Goal: Task Accomplishment & Management: Use online tool/utility

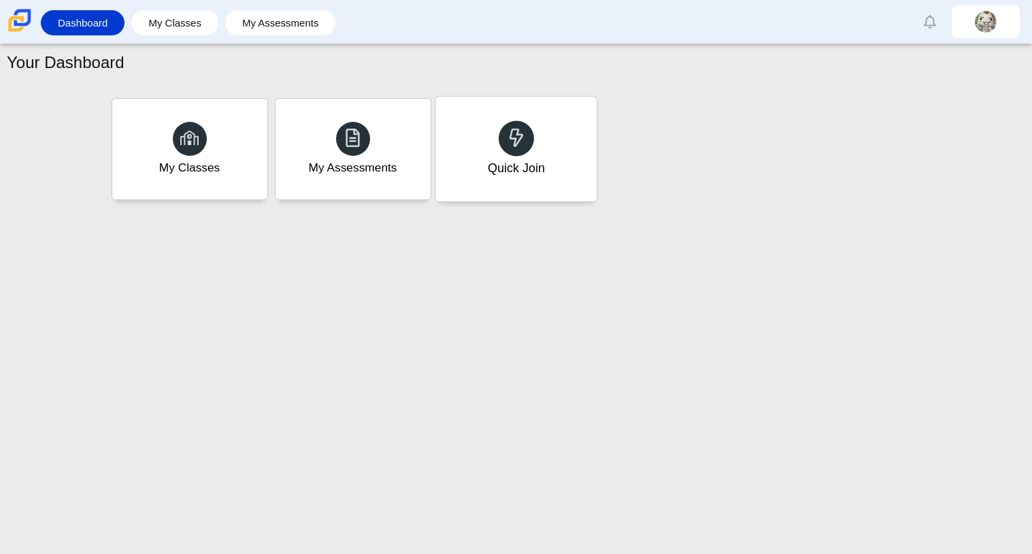
click at [549, 129] on div "Quick Join" at bounding box center [516, 149] width 161 height 105
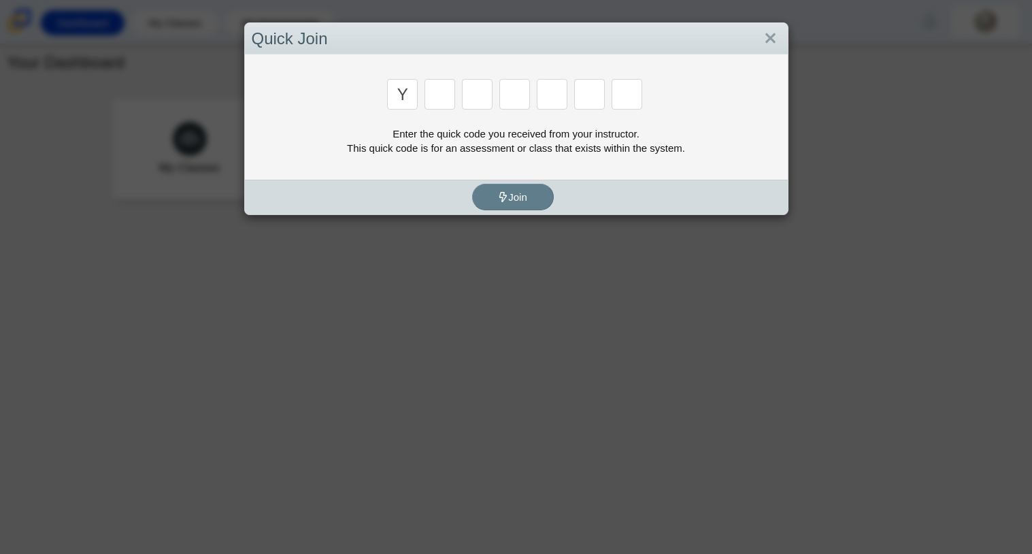
type input "y"
type input "3"
type input "k"
type input "e"
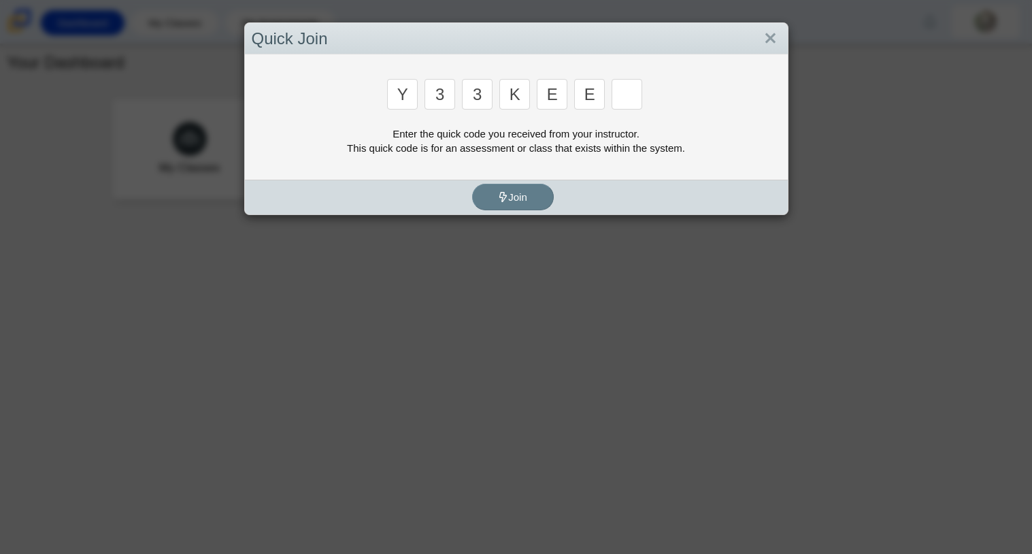
type input "e"
type input "4"
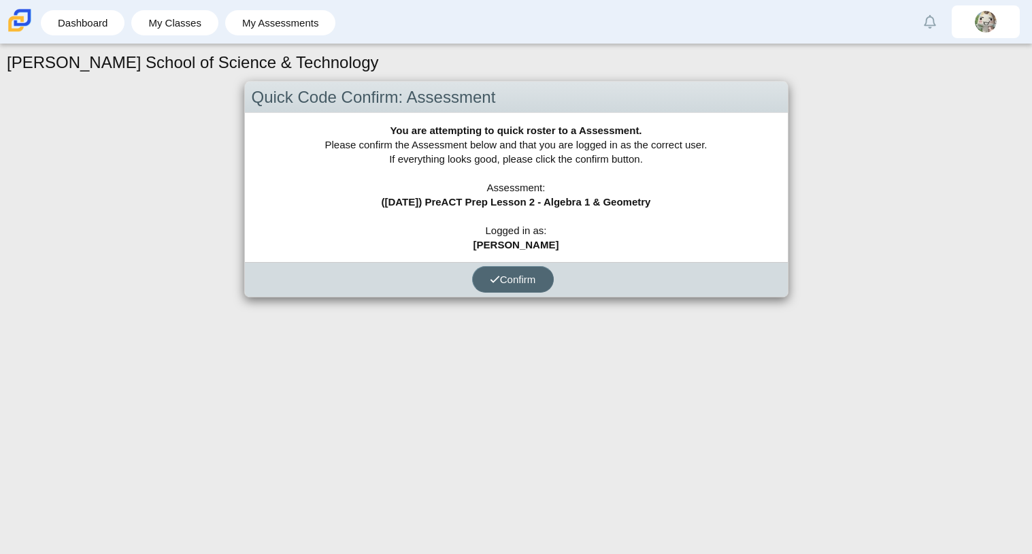
click at [517, 276] on span "Confirm" at bounding box center [513, 280] width 46 height 12
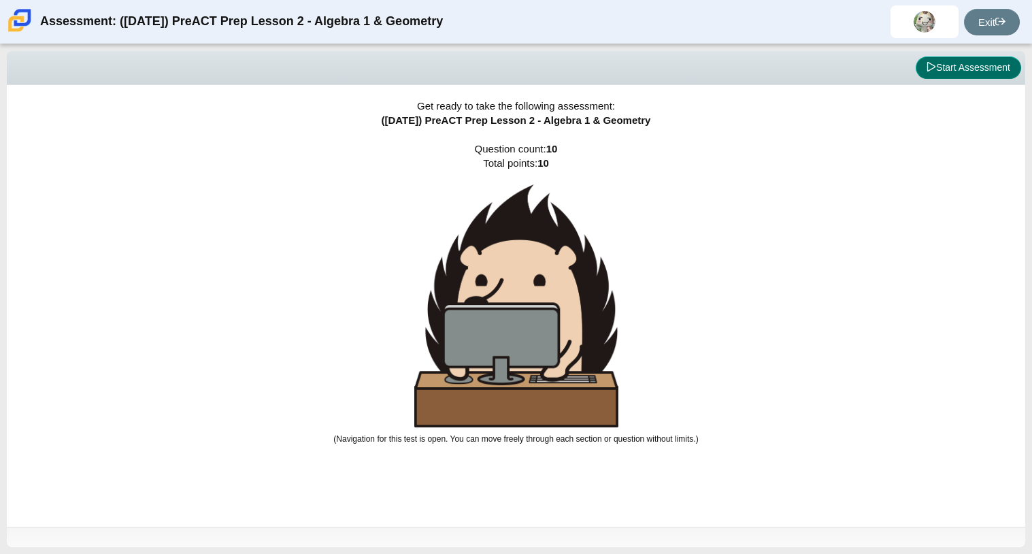
click at [966, 69] on button "Start Assessment" at bounding box center [968, 67] width 105 height 23
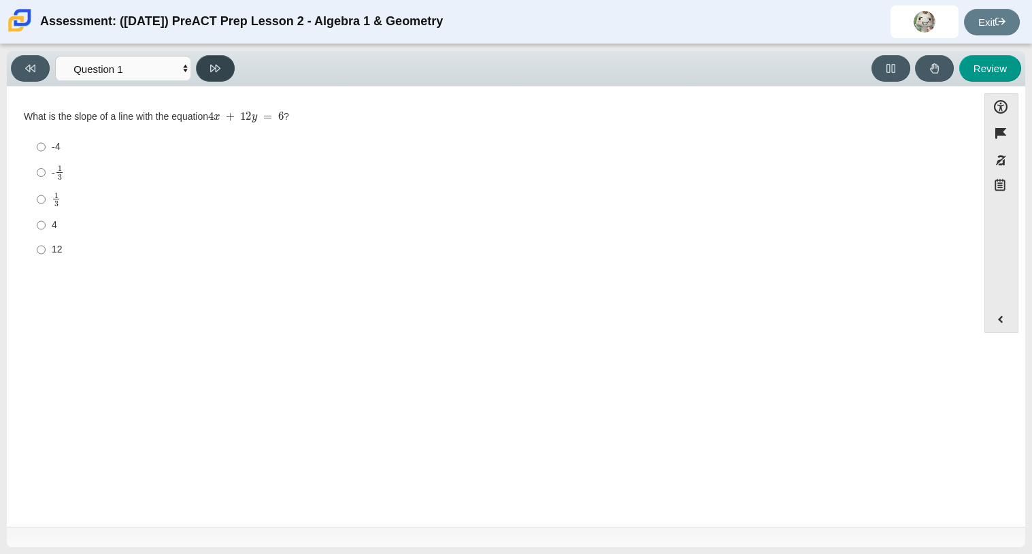
click at [218, 63] on icon at bounding box center [215, 68] width 10 height 10
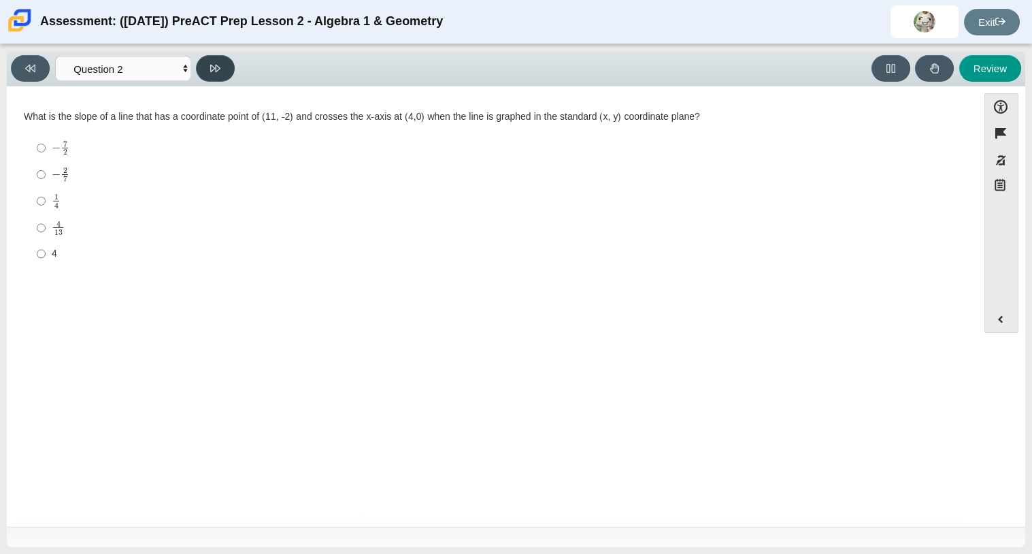
click at [218, 63] on icon at bounding box center [215, 68] width 10 height 10
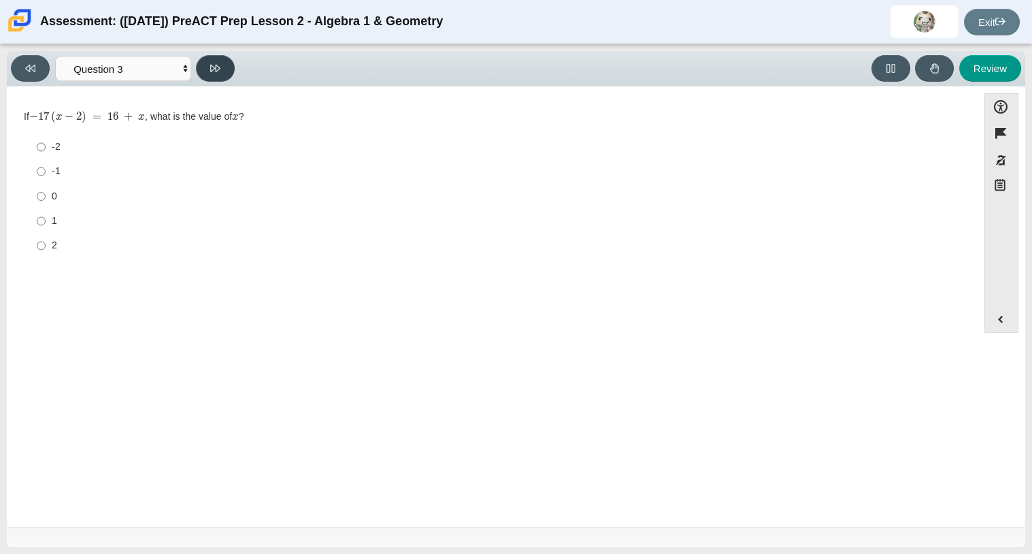
click at [218, 63] on icon at bounding box center [215, 68] width 10 height 10
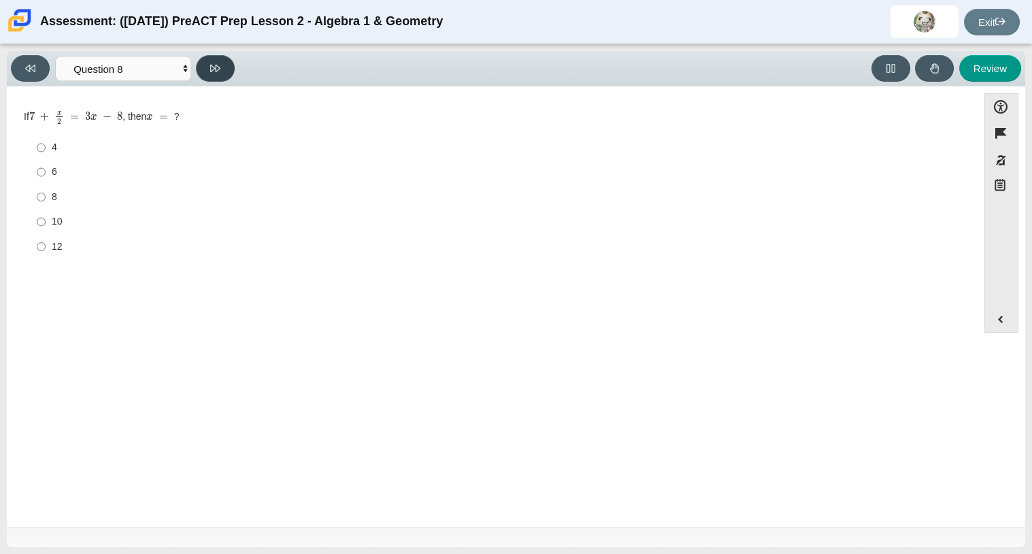
click at [218, 63] on icon at bounding box center [215, 68] width 10 height 10
select select "ed62e223-81bd-4cbf-ab48-ab975844bd1f"
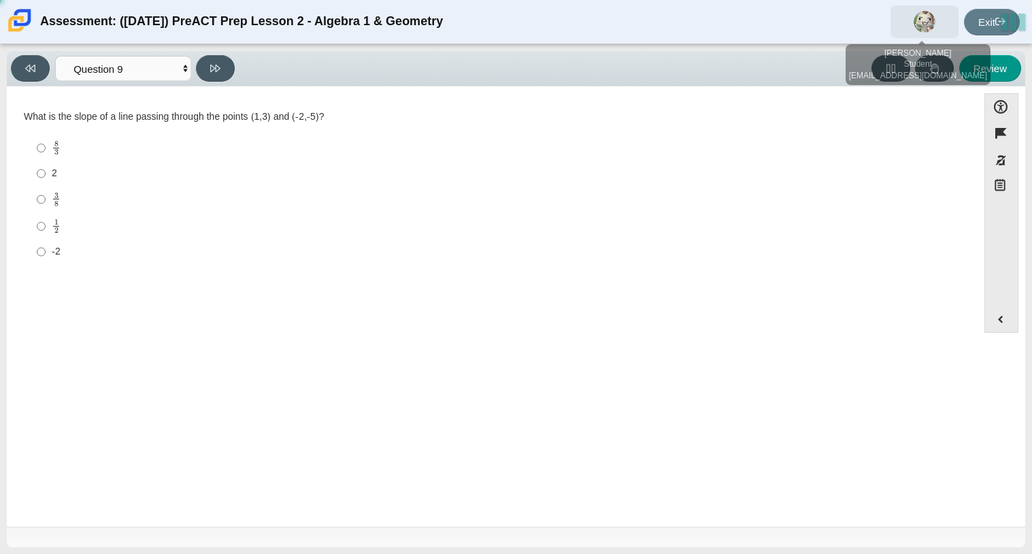
click at [924, 24] on img at bounding box center [925, 22] width 22 height 22
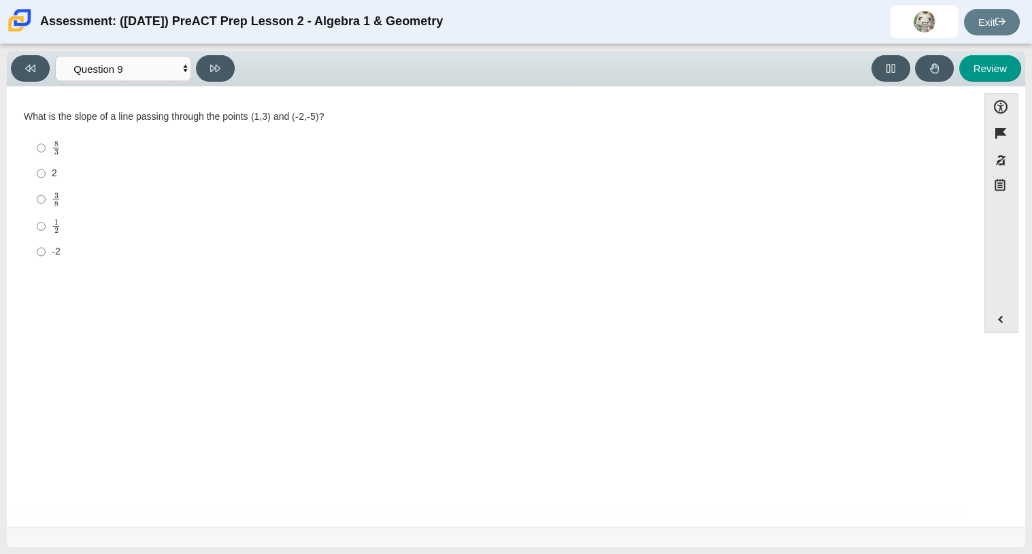
click at [491, 253] on div "-2" at bounding box center [503, 252] width 902 height 14
click at [46, 253] on input "-2 -2" at bounding box center [41, 252] width 9 height 25
radio input "true"
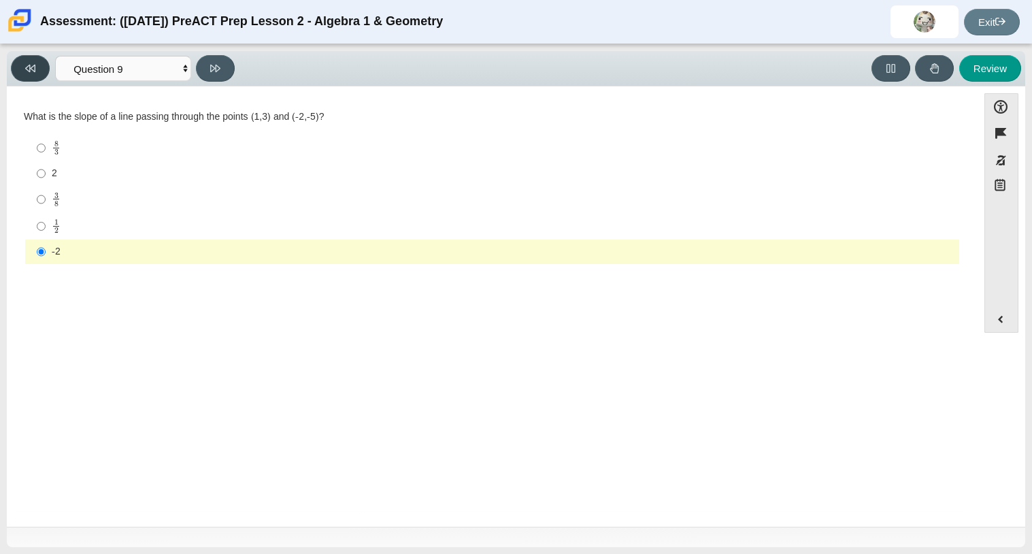
click at [31, 68] on icon at bounding box center [30, 68] width 10 height 7
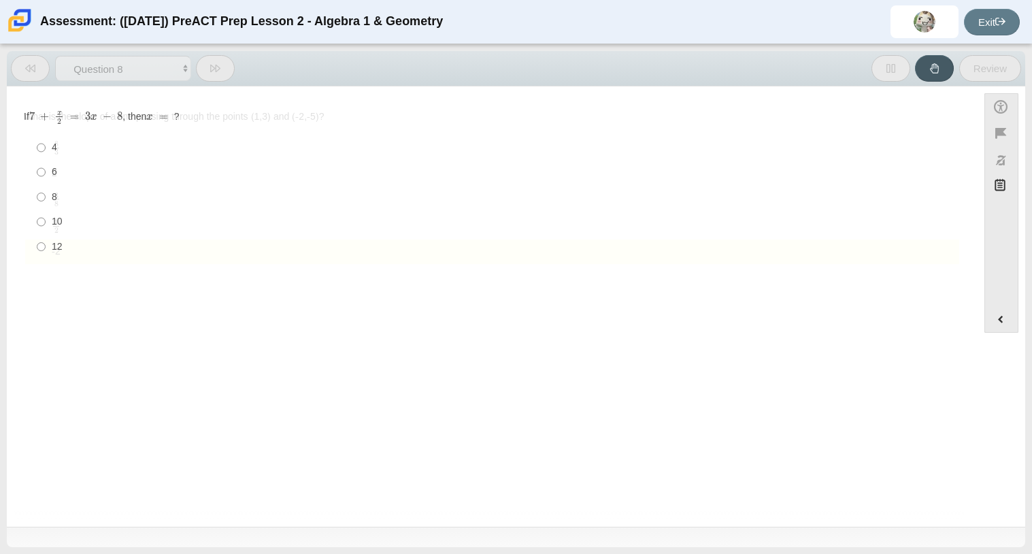
click at [31, 68] on icon at bounding box center [30, 68] width 10 height 7
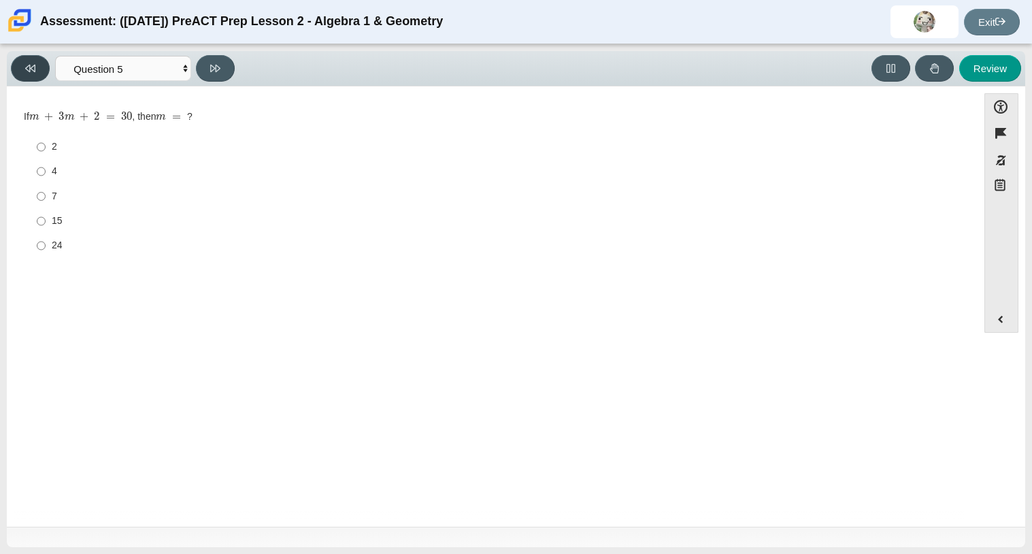
click at [31, 68] on icon at bounding box center [30, 68] width 10 height 7
select select "96b71634-eacb-4f7e-8aef-411727d9bcba"
